Goal: Check status

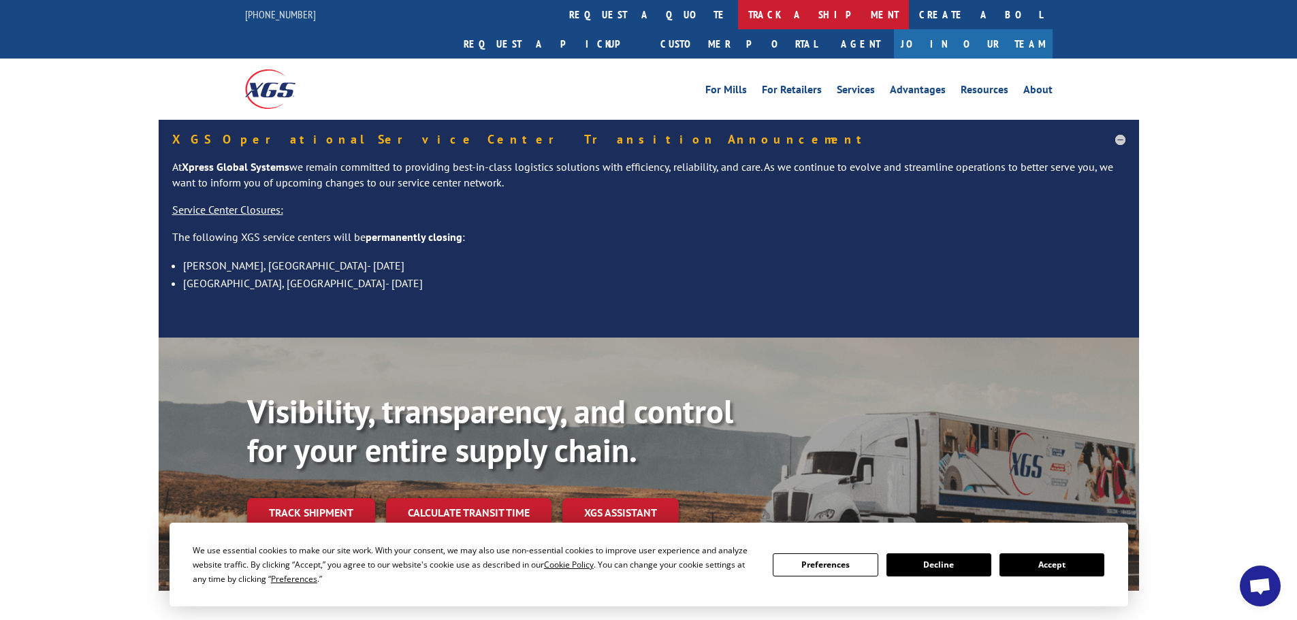
click at [738, 12] on link "track a shipment" at bounding box center [823, 14] width 171 height 29
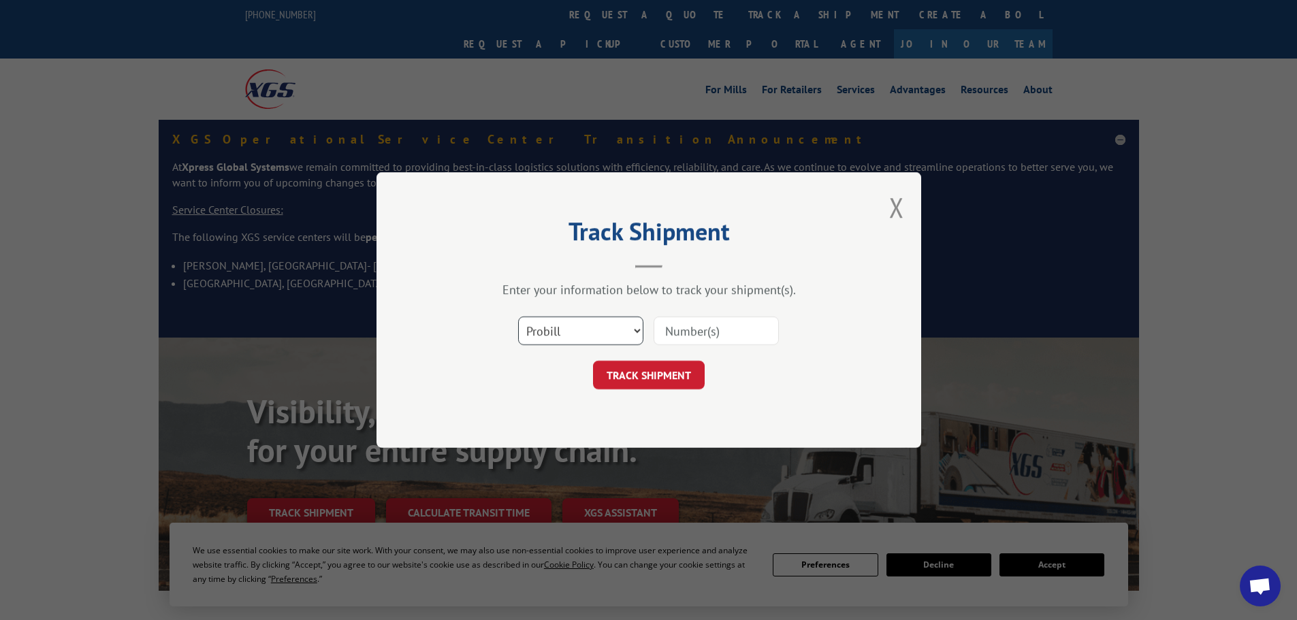
click at [614, 333] on select "Select category... Probill BOL PO" at bounding box center [580, 331] width 125 height 29
select select "po"
click at [518, 317] on select "Select category... Probill BOL PO" at bounding box center [580, 331] width 125 height 29
click at [685, 336] on input at bounding box center [715, 331] width 125 height 29
paste input "07533913"
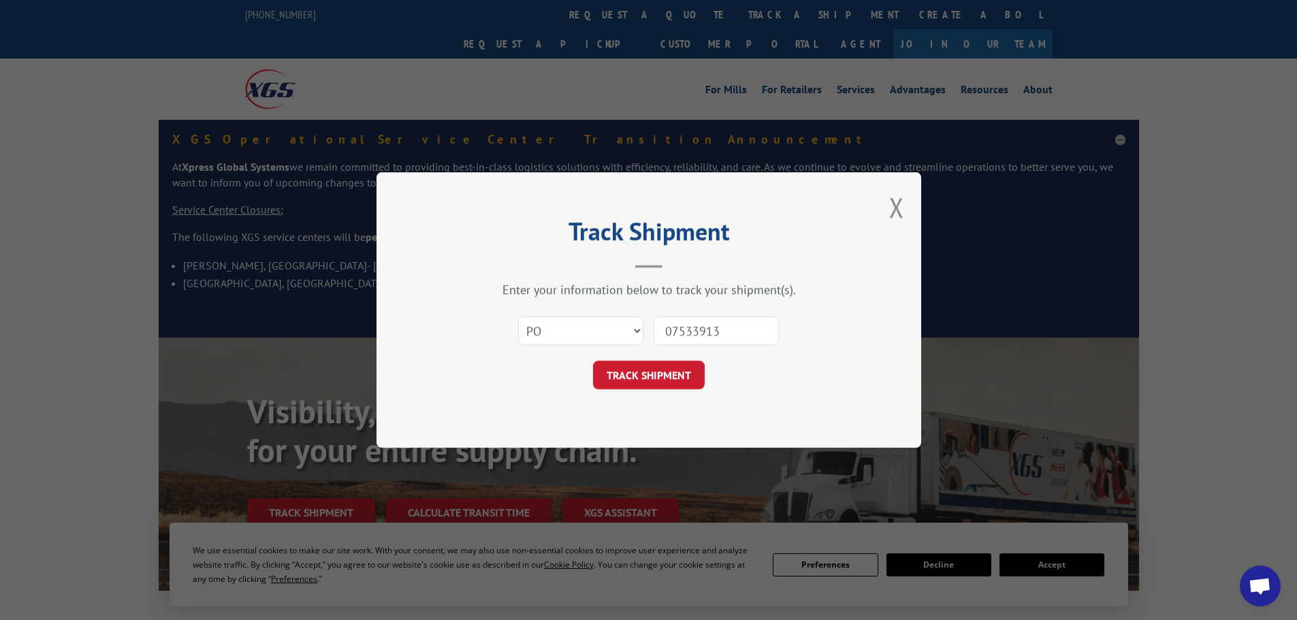
type input "07533913"
click at [651, 390] on div "Track Shipment Enter your information below to track your shipment(s). Select c…" at bounding box center [648, 310] width 545 height 276
click at [654, 380] on button "TRACK SHIPMENT" at bounding box center [649, 375] width 112 height 29
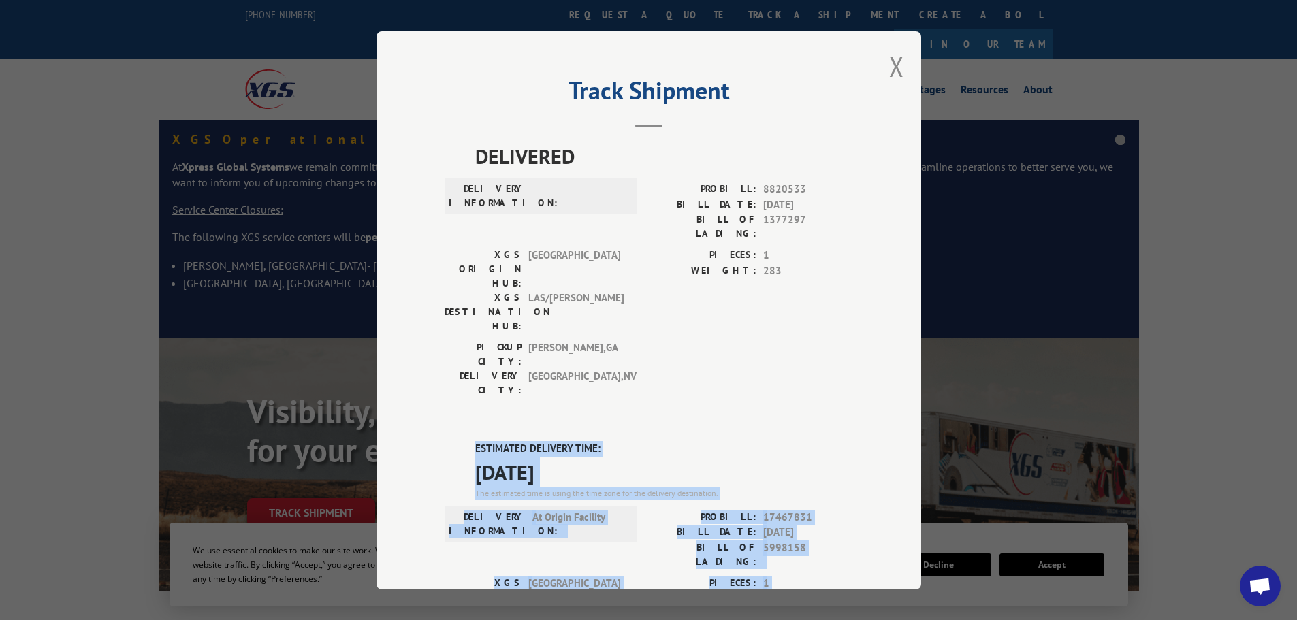
drag, startPoint x: 472, startPoint y: 368, endPoint x: 643, endPoint y: 553, distance: 252.4
copy div "ESTIMATED DELIVERY TIME: [DATE] The estimated time is using the time zone for t…"
click at [890, 67] on button "Close modal" at bounding box center [896, 66] width 15 height 36
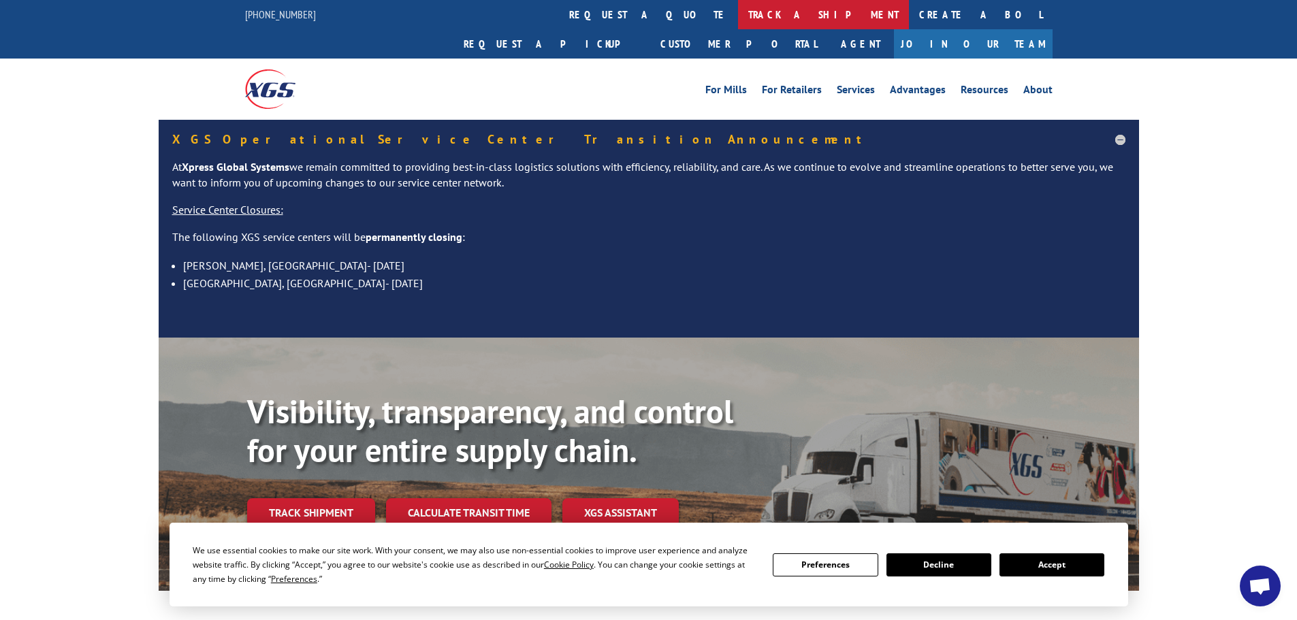
click at [738, 18] on link "track a shipment" at bounding box center [823, 14] width 171 height 29
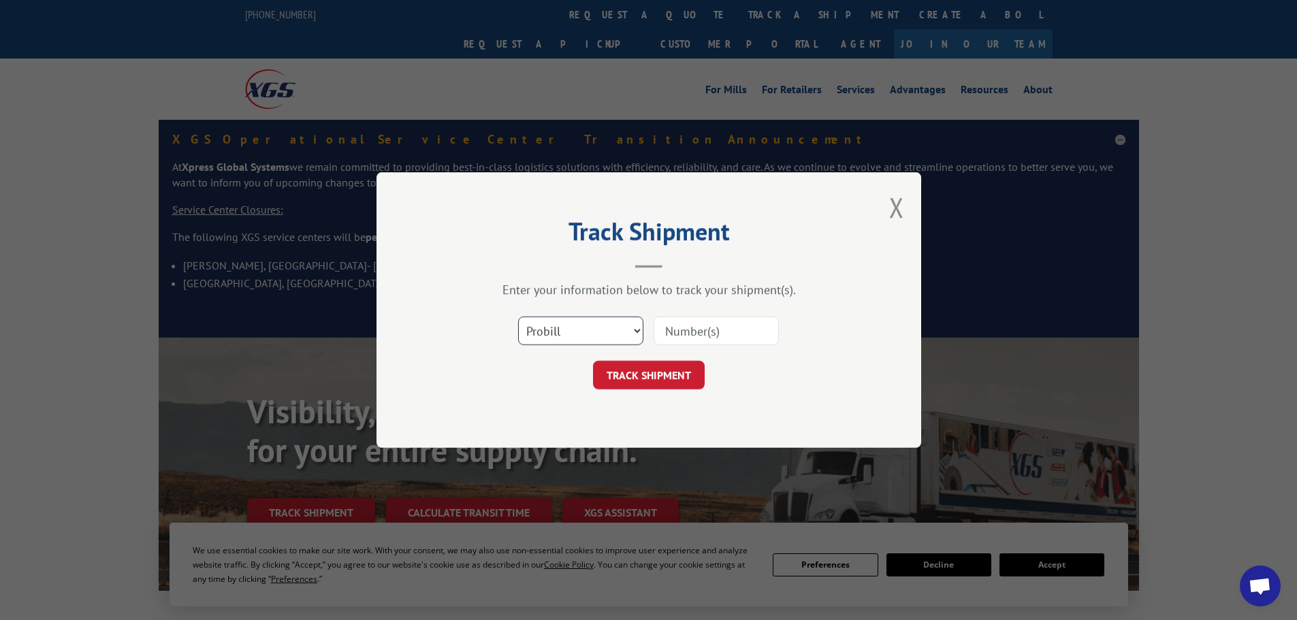
click at [615, 330] on select "Select category... Probill BOL PO" at bounding box center [580, 331] width 125 height 29
select select "po"
click at [518, 317] on select "Select category... Probill BOL PO" at bounding box center [580, 331] width 125 height 29
click at [671, 335] on input at bounding box center [715, 331] width 125 height 29
paste input "ESTIMATED DELIVERY TIME: [DATE] The estimated time is using the time zone for t…"
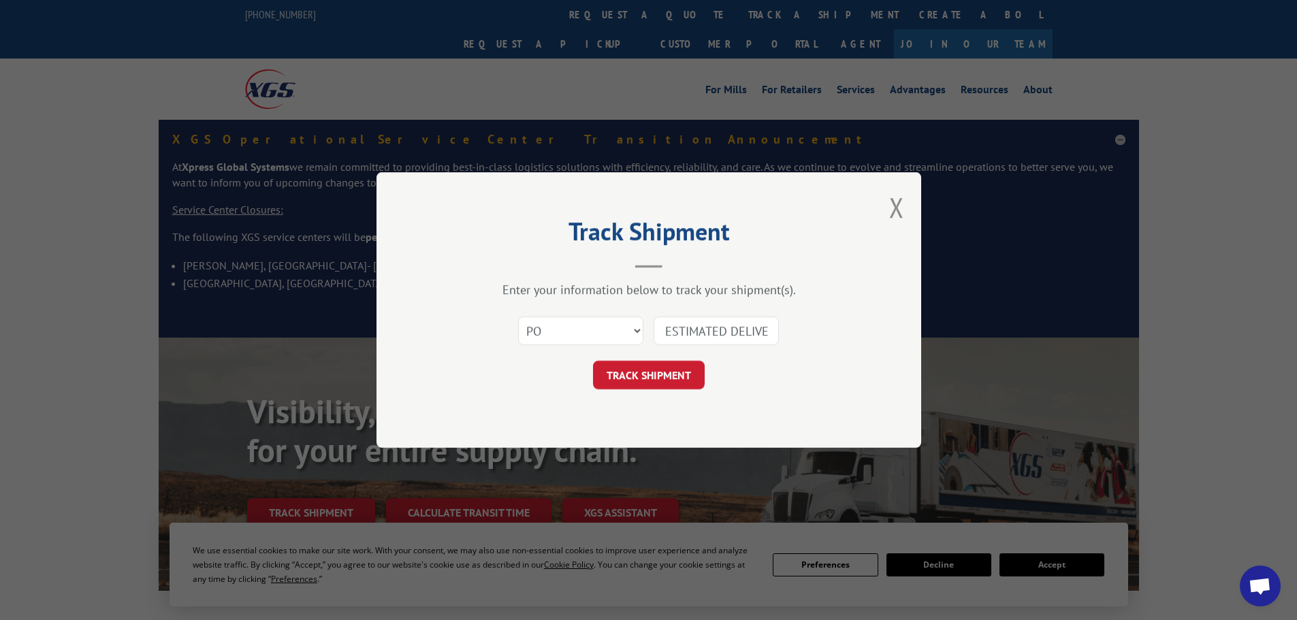
scroll to position [0, 1941]
type input "ESTIMATED DELIVERY TIME: [DATE] The estimated time is using the time zone for t…"
click at [685, 363] on button "TRACK SHIPMENT" at bounding box center [649, 375] width 112 height 29
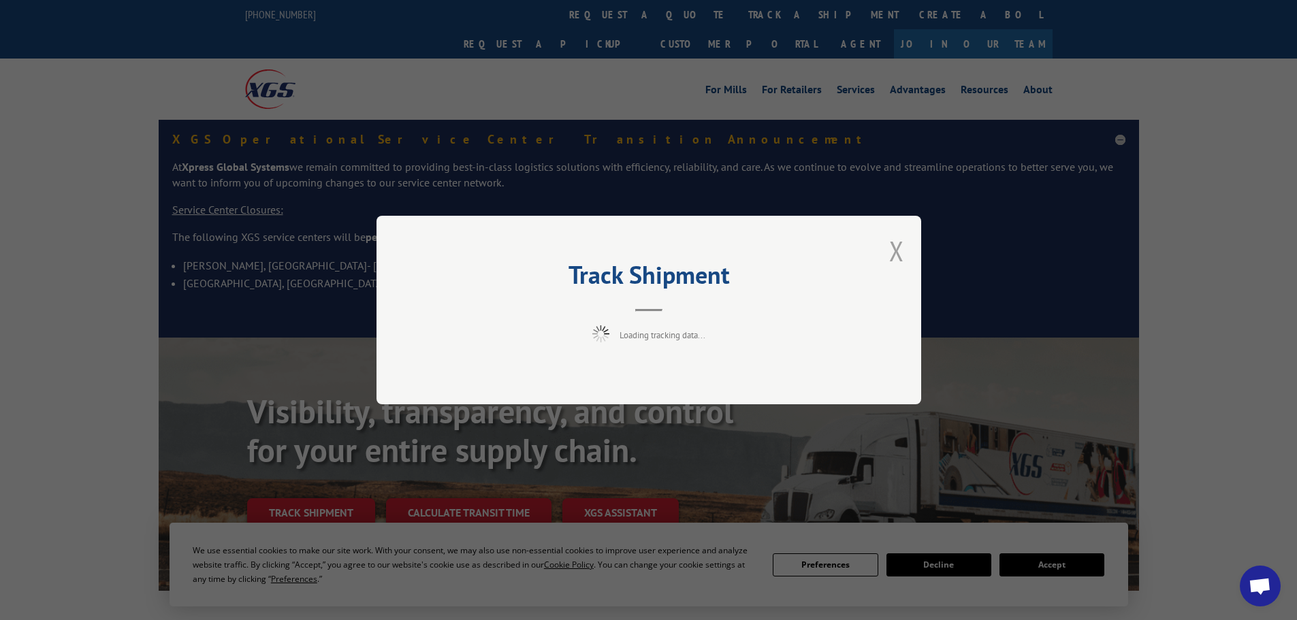
click at [894, 262] on button "Close modal" at bounding box center [896, 251] width 15 height 36
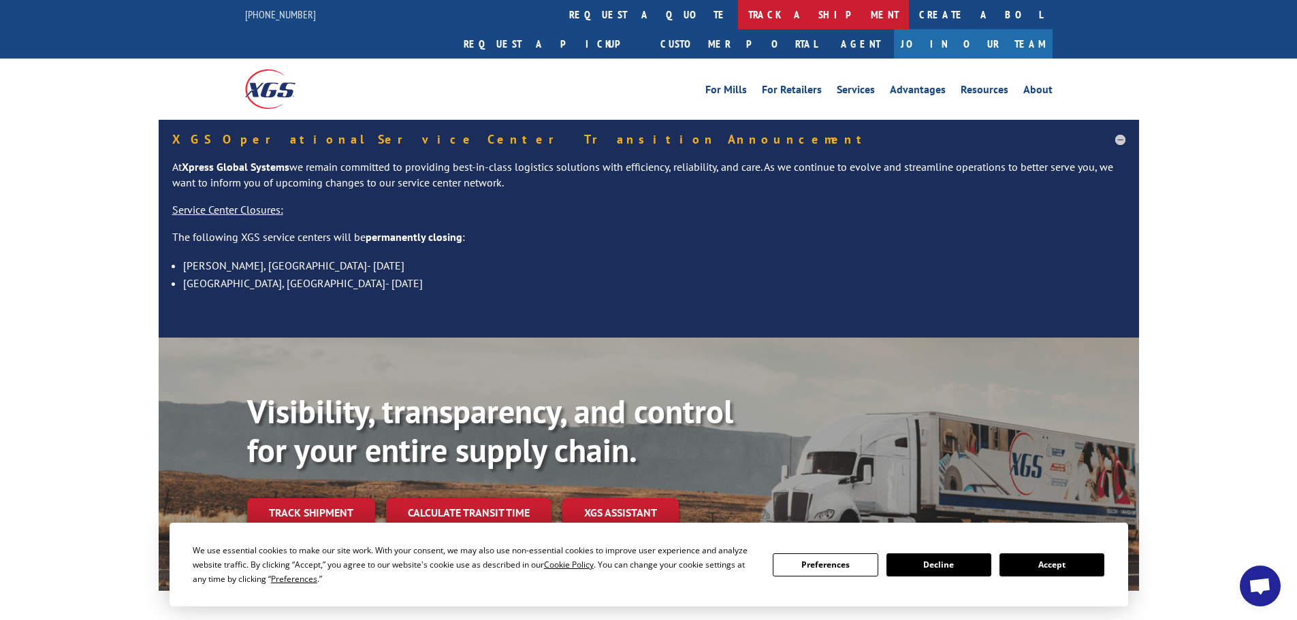
click at [738, 20] on link "track a shipment" at bounding box center [823, 14] width 171 height 29
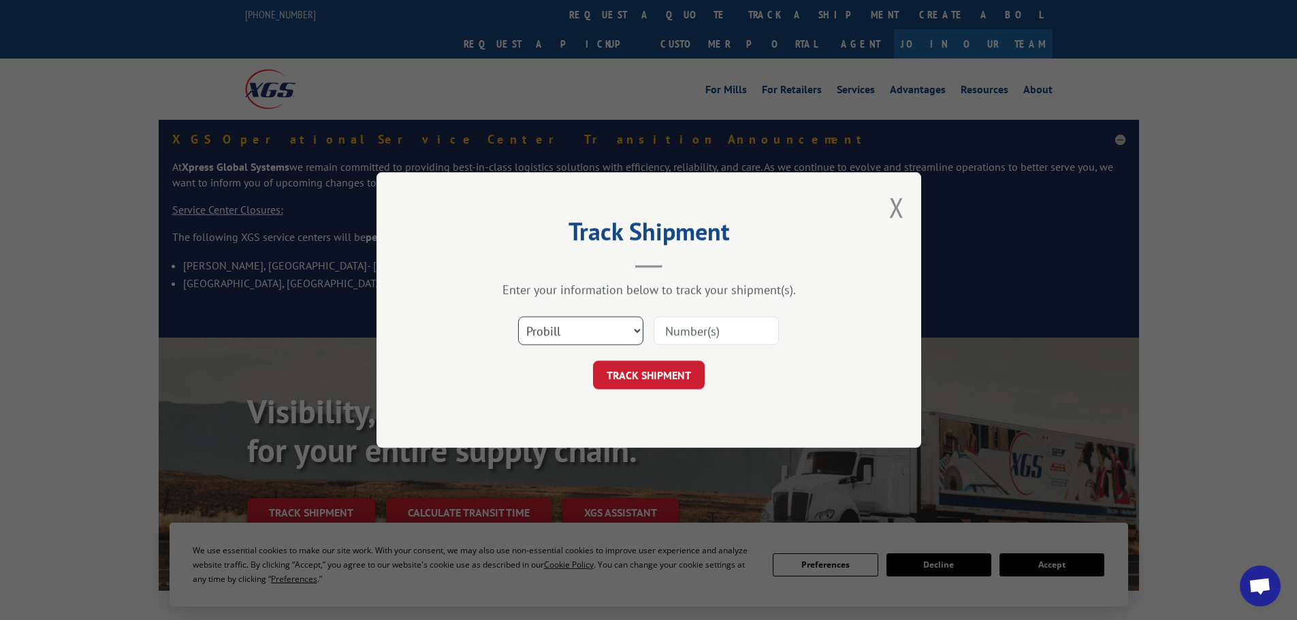
click at [545, 329] on select "Select category... Probill BOL PO" at bounding box center [580, 331] width 125 height 29
click at [518, 317] on select "Select category... Probill BOL PO" at bounding box center [580, 331] width 125 height 29
drag, startPoint x: 606, startPoint y: 333, endPoint x: 606, endPoint y: 342, distance: 9.6
click at [606, 333] on select "Select category... Probill BOL PO" at bounding box center [580, 331] width 125 height 29
select select "po"
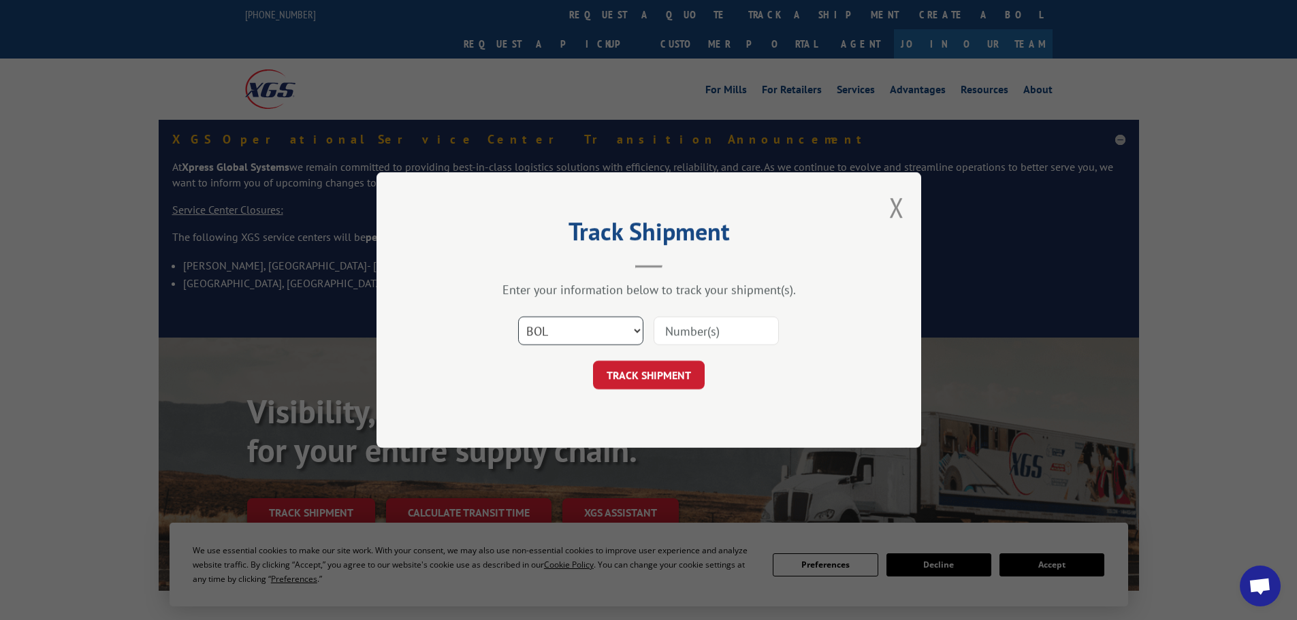
click at [518, 317] on select "Select category... Probill BOL PO" at bounding box center [580, 331] width 125 height 29
click at [694, 334] on input at bounding box center [715, 331] width 125 height 29
paste input "07533847"
type input "07533847"
click at [638, 381] on button "TRACK SHIPMENT" at bounding box center [649, 375] width 112 height 29
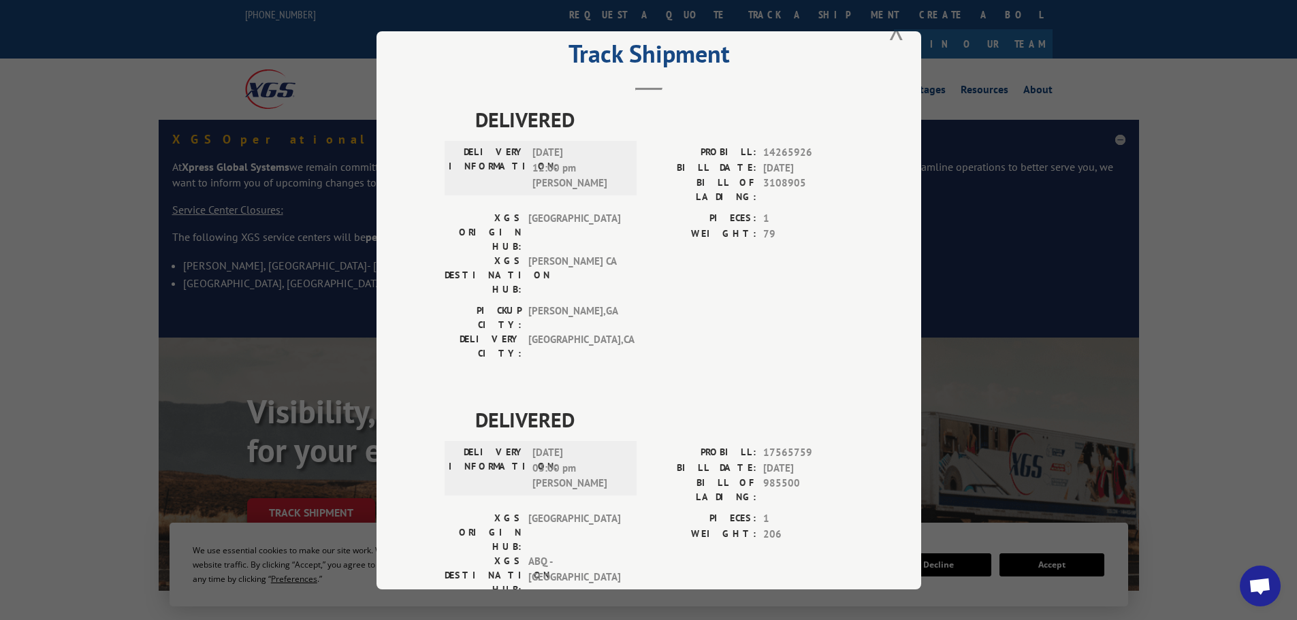
scroll to position [57, 0]
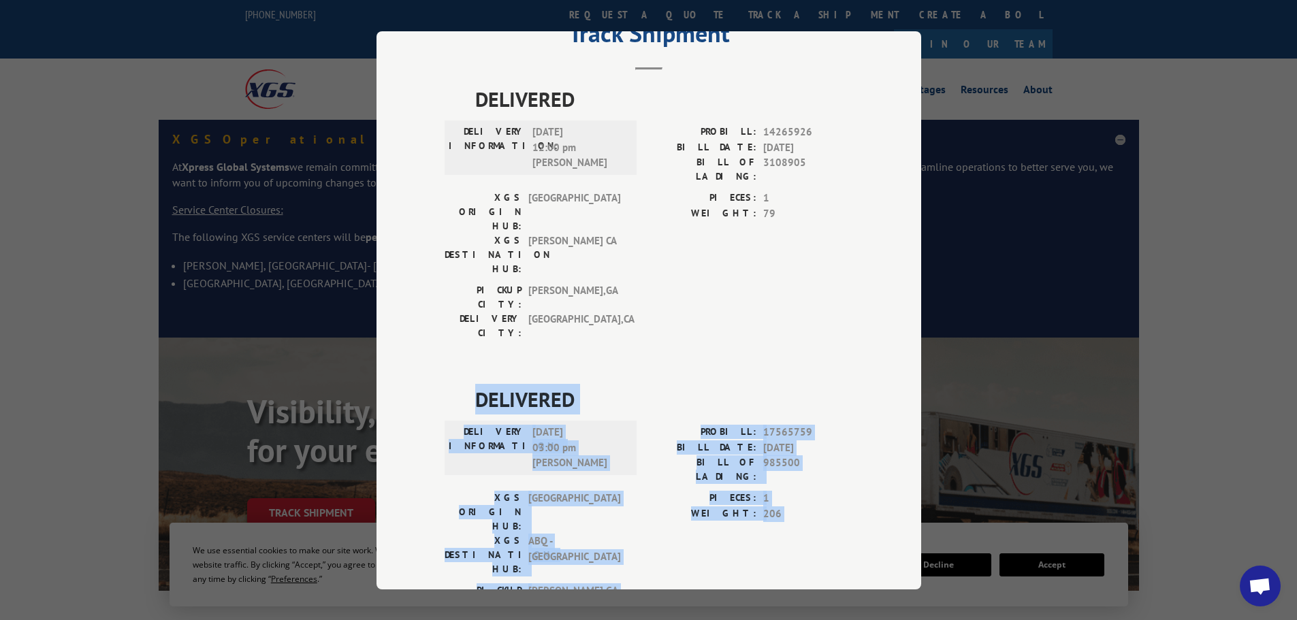
drag, startPoint x: 466, startPoint y: 319, endPoint x: 728, endPoint y: 481, distance: 307.5
click at [728, 481] on div "DELIVERED DELIVERY INFORMATION: [DATE] 03:00 pm [PERSON_NAME]: 17565759 BILL DA…" at bounding box center [648, 515] width 408 height 263
copy div "DELIVERED DELIVERY INFORMATION: [DATE] 03:00 pm [PERSON_NAME]: 17565759 BILL DA…"
